Goal: Transaction & Acquisition: Obtain resource

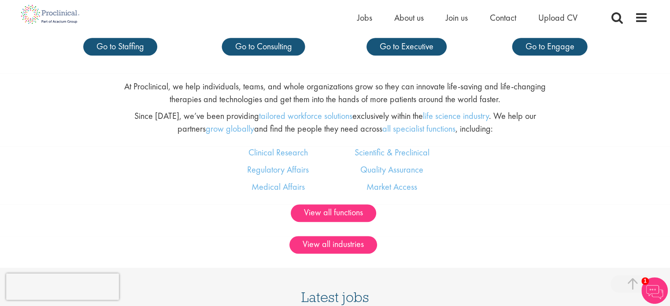
scroll to position [465, 0]
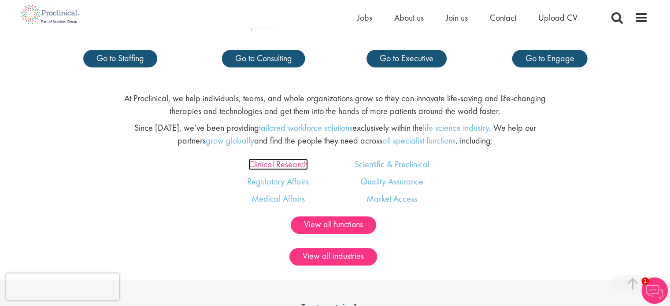
click at [271, 165] on link "Clinical Research" at bounding box center [279, 164] width 60 height 11
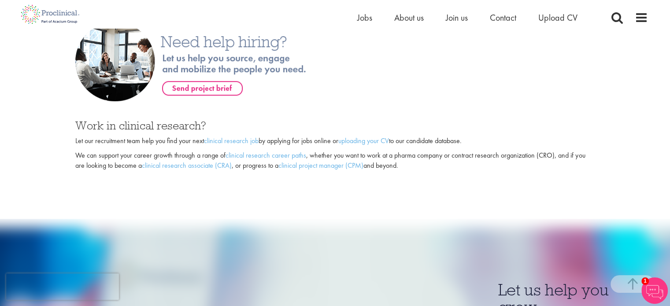
scroll to position [621, 0]
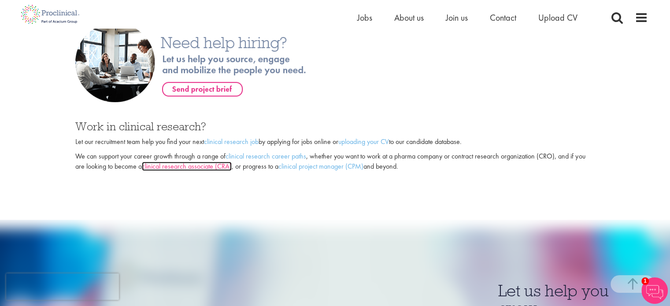
click at [217, 164] on link "clinical research associate (CRA)" at bounding box center [187, 166] width 90 height 9
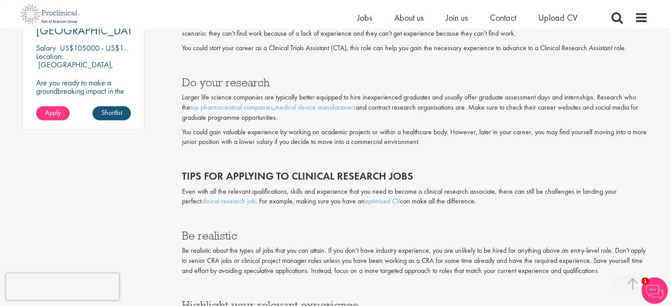
scroll to position [712, 0]
click at [365, 201] on link "optimised CV" at bounding box center [382, 200] width 35 height 9
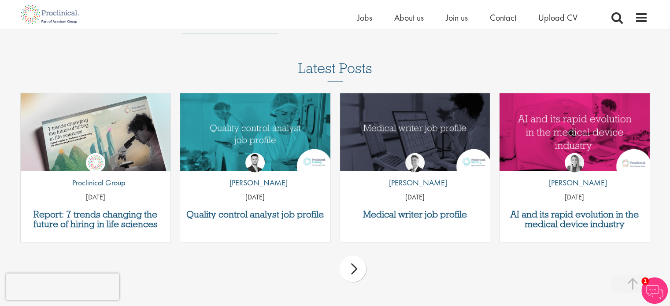
scroll to position [1659, 0]
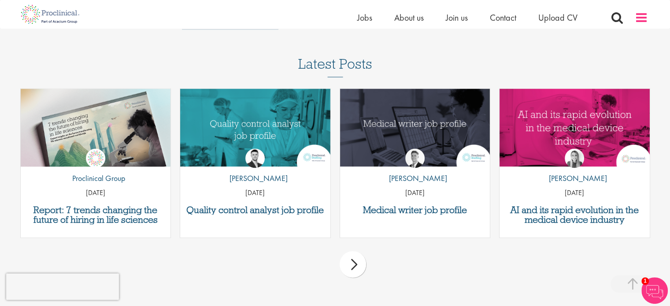
click at [639, 19] on span at bounding box center [641, 17] width 13 height 13
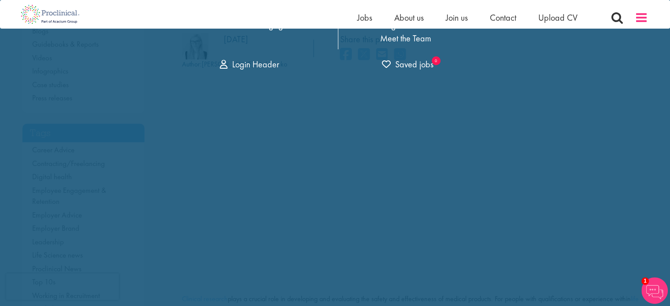
scroll to position [0, 0]
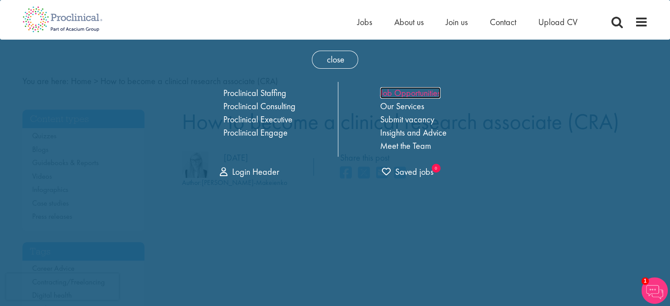
click at [413, 91] on link "Job Opportunities" at bounding box center [410, 92] width 60 height 11
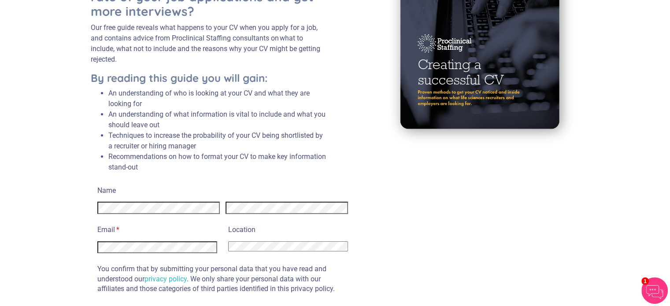
scroll to position [186, 0]
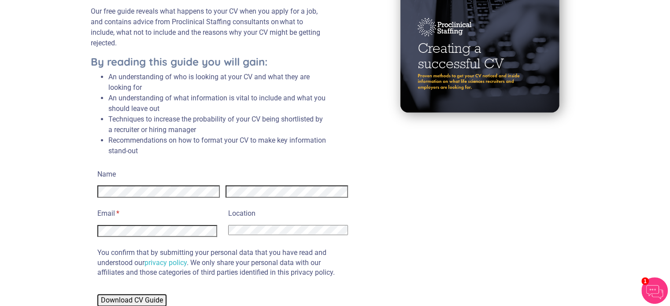
click at [154, 299] on span "Download CV Guide" at bounding box center [132, 300] width 62 height 8
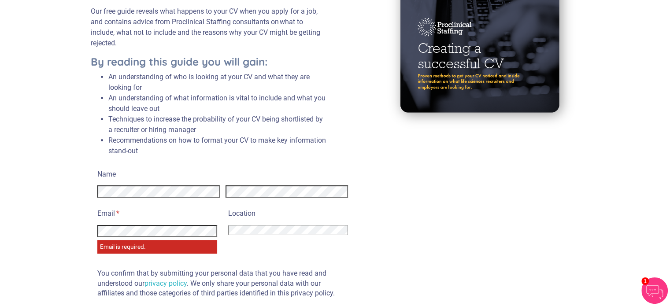
select select "Mexico"
click at [249, 242] on div "Name Email * (Email is required.) Email is required. Location Afghanistan Alban…" at bounding box center [222, 247] width 251 height 161
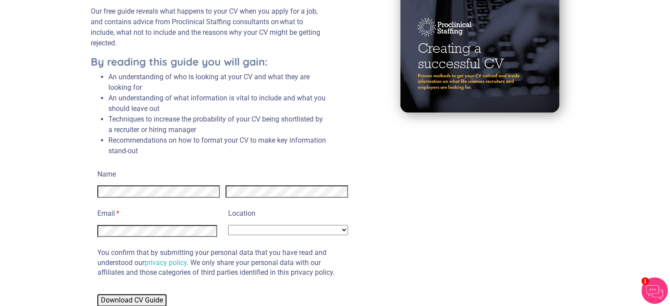
click at [138, 300] on span "Download CV Guide" at bounding box center [132, 300] width 62 height 8
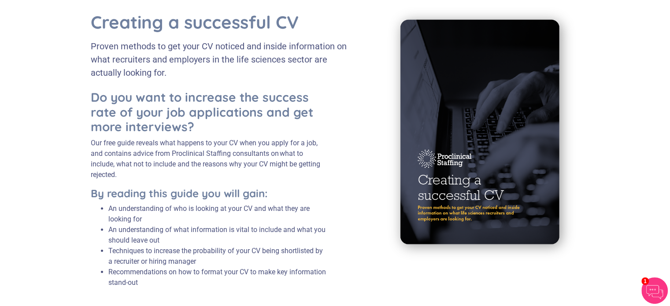
scroll to position [47, 0]
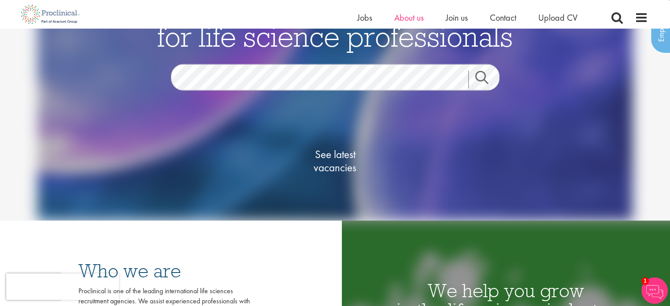
scroll to position [60, 0]
